Goal: Information Seeking & Learning: Learn about a topic

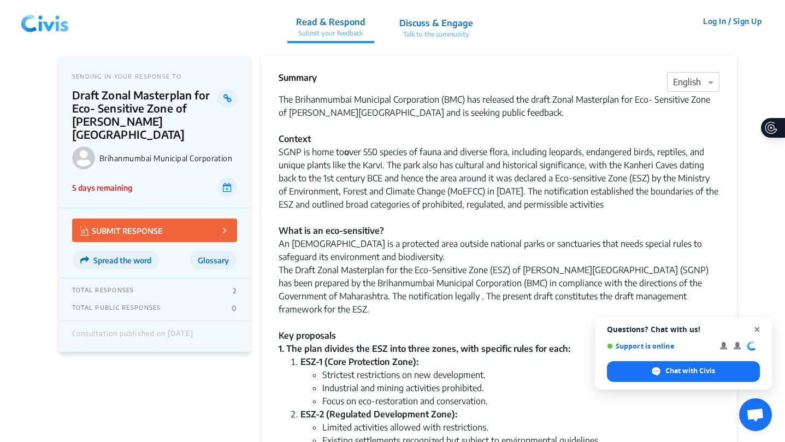
click at [760, 327] on span "Close chat" at bounding box center [758, 330] width 14 height 14
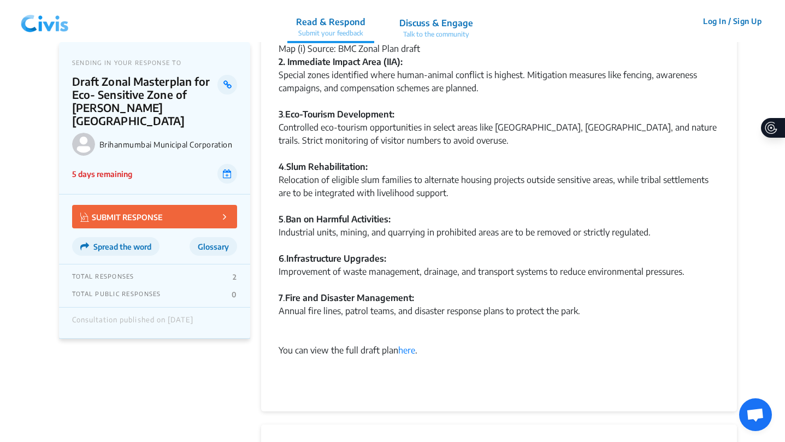
scroll to position [777, 0]
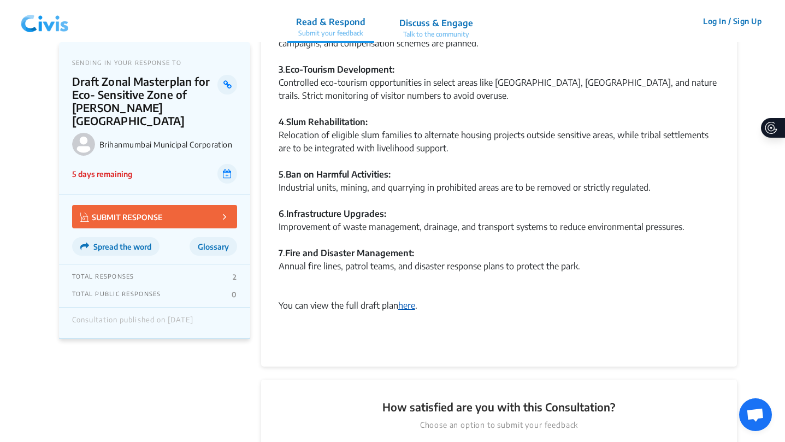
click at [405, 305] on link "here" at bounding box center [406, 305] width 17 height 11
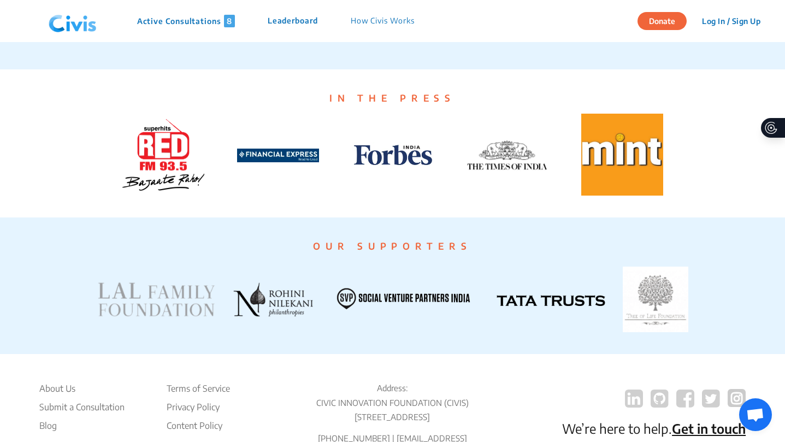
scroll to position [2088, 0]
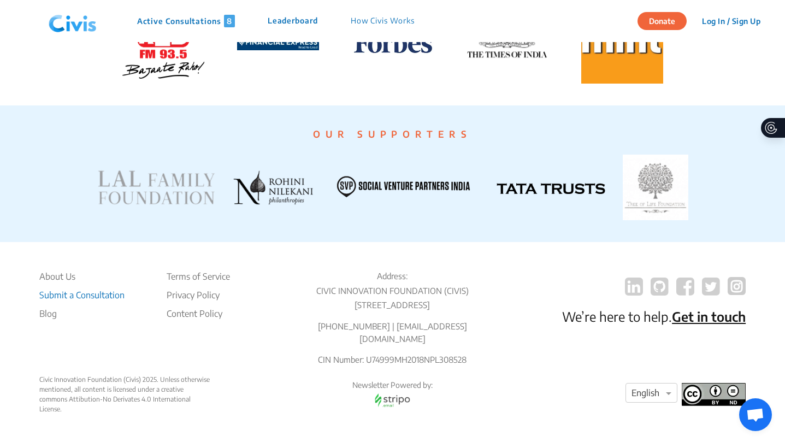
click at [104, 293] on li "Submit a Consultation" at bounding box center [81, 294] width 85 height 13
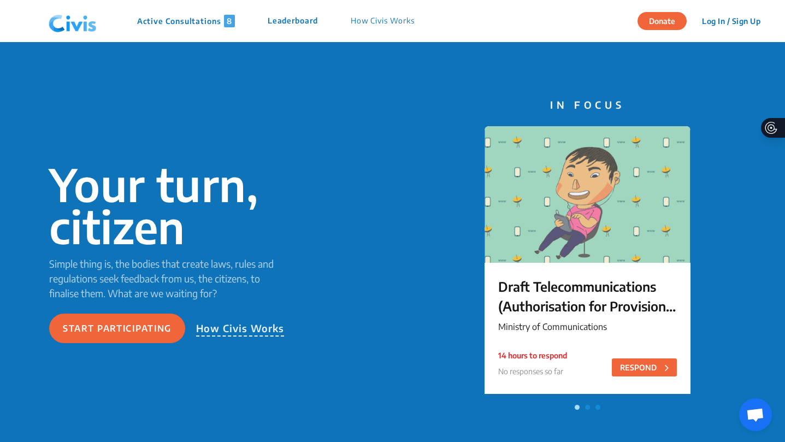
click at [394, 21] on p "How Civis Works" at bounding box center [383, 21] width 64 height 13
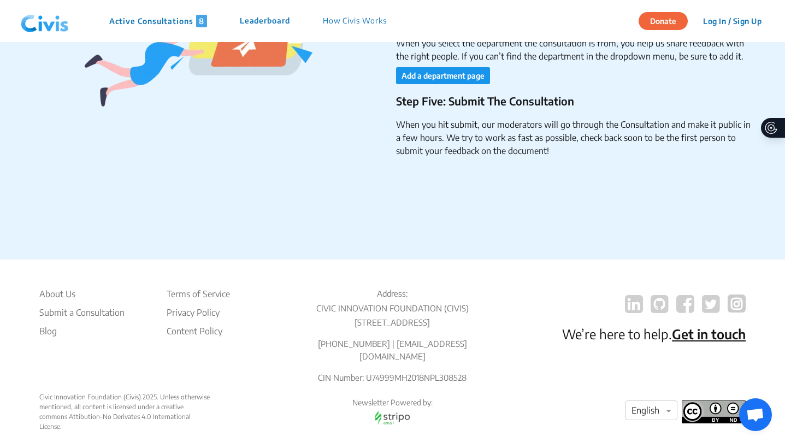
scroll to position [1835, 0]
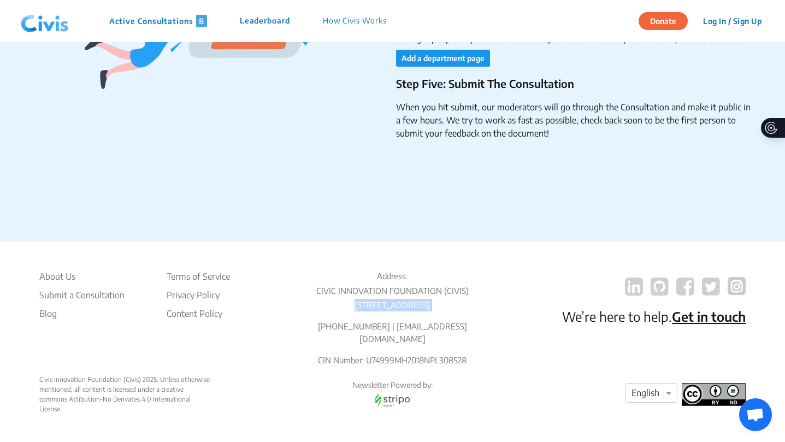
drag, startPoint x: 299, startPoint y: 303, endPoint x: 488, endPoint y: 323, distance: 190.6
click at [488, 324] on div "About Us Submit a Consultation Blog Terms of Service Privacy Policy Content Pol…" at bounding box center [392, 322] width 706 height 105
click at [494, 351] on div "About Us Submit a Consultation Blog Terms of Service Privacy Policy Content Pol…" at bounding box center [392, 322] width 706 height 105
click at [488, 353] on div "About Us Submit a Consultation Blog Terms of Service Privacy Policy Content Pol…" at bounding box center [392, 322] width 706 height 105
click at [52, 281] on li "About Us" at bounding box center [81, 276] width 85 height 13
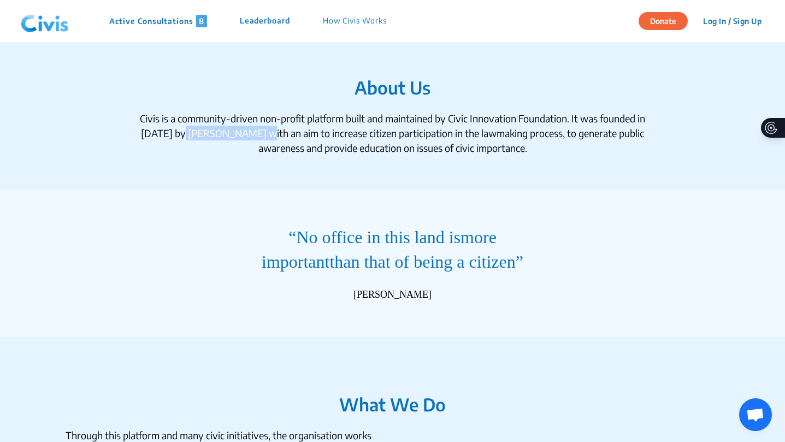
drag, startPoint x: 181, startPoint y: 133, endPoint x: 258, endPoint y: 131, distance: 77.0
click at [258, 132] on div "Civis is a community-driven non-profit platform built and maintained by Civic I…" at bounding box center [393, 133] width 524 height 44
click at [460, 176] on section "About Us Civis is a community-driven non-profit platform built and maintained b…" at bounding box center [392, 116] width 785 height 148
